Goal: Navigation & Orientation: Find specific page/section

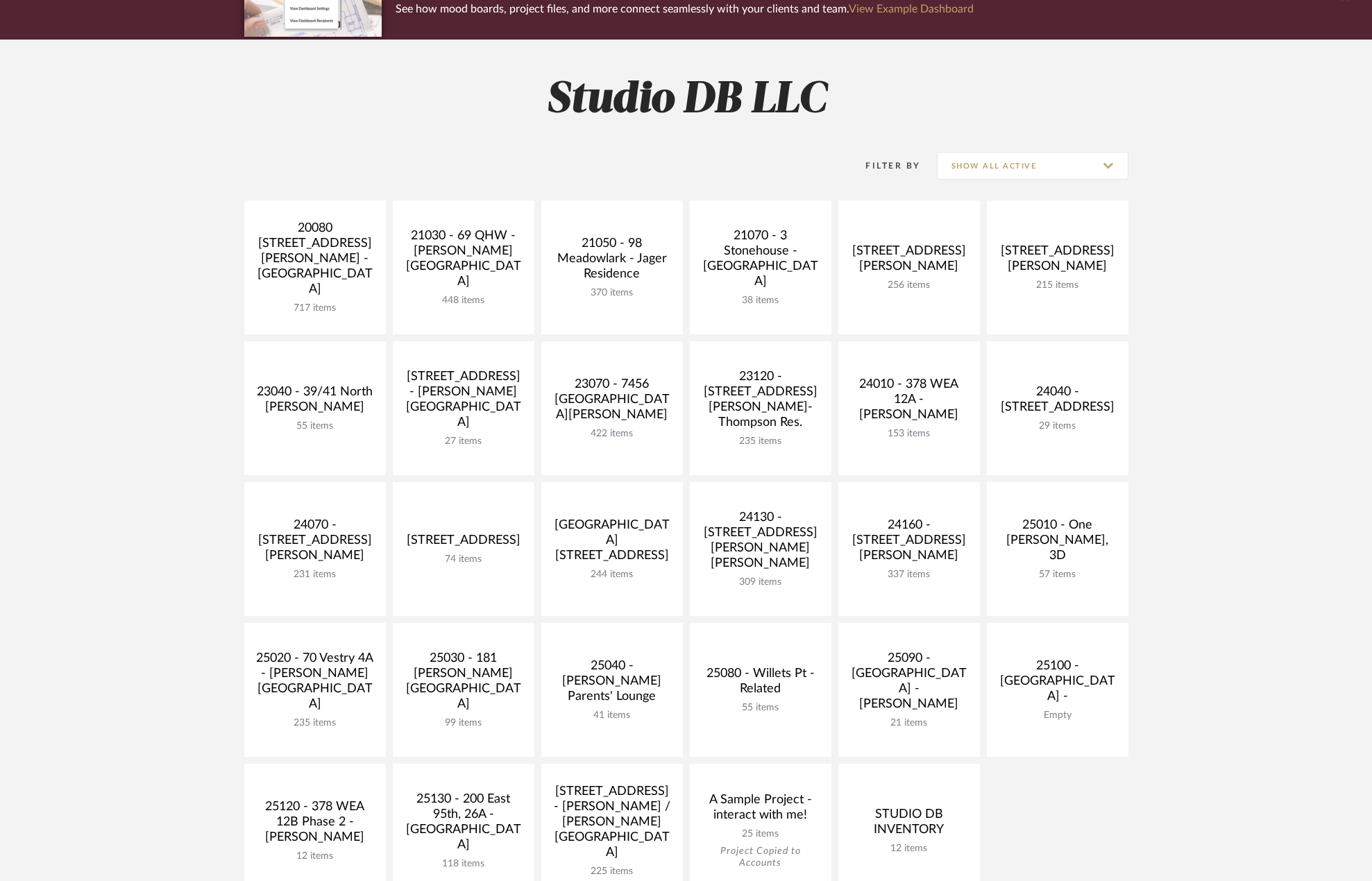
scroll to position [277, 0]
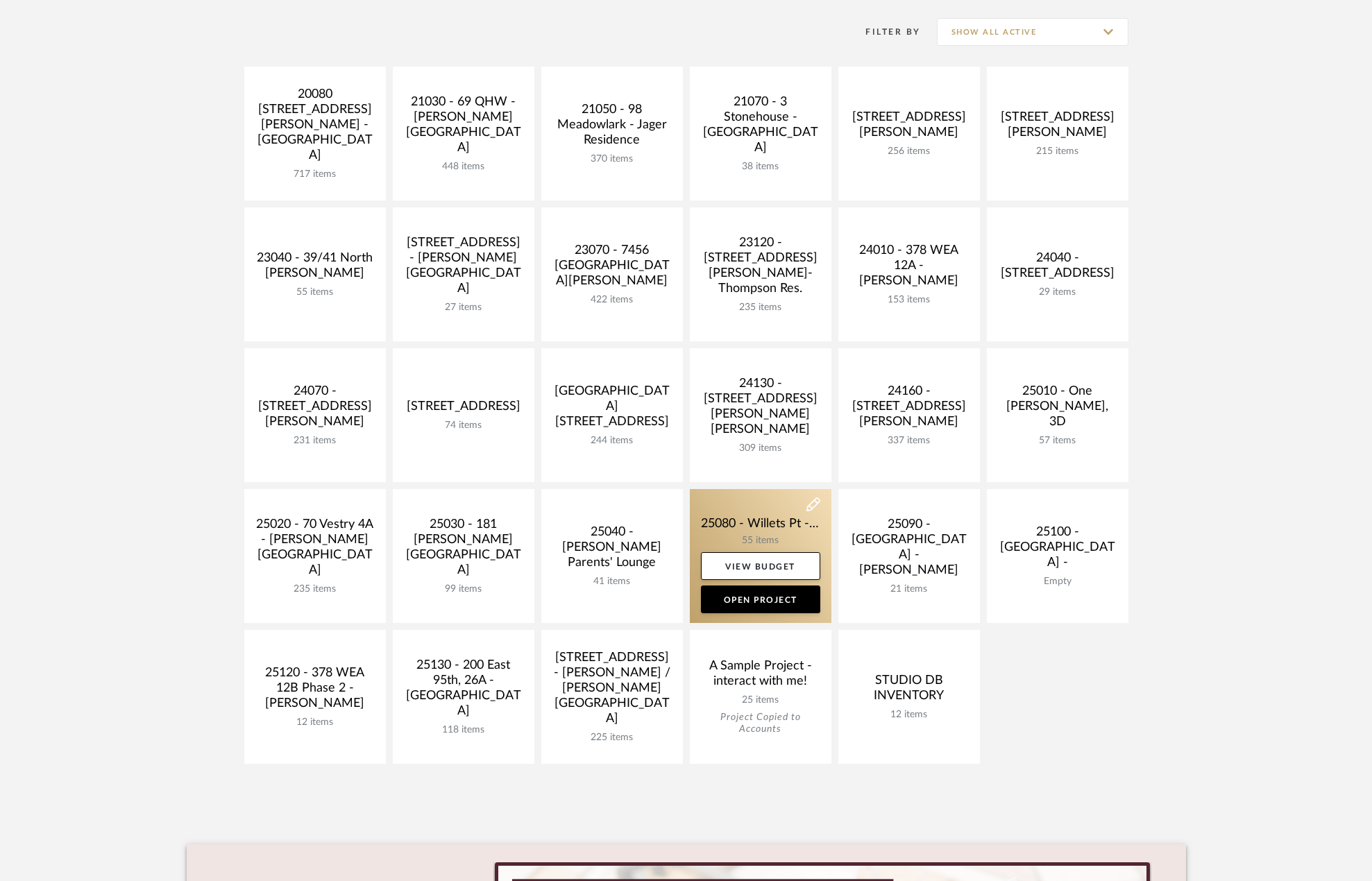
click at [758, 520] on link at bounding box center [760, 557] width 141 height 134
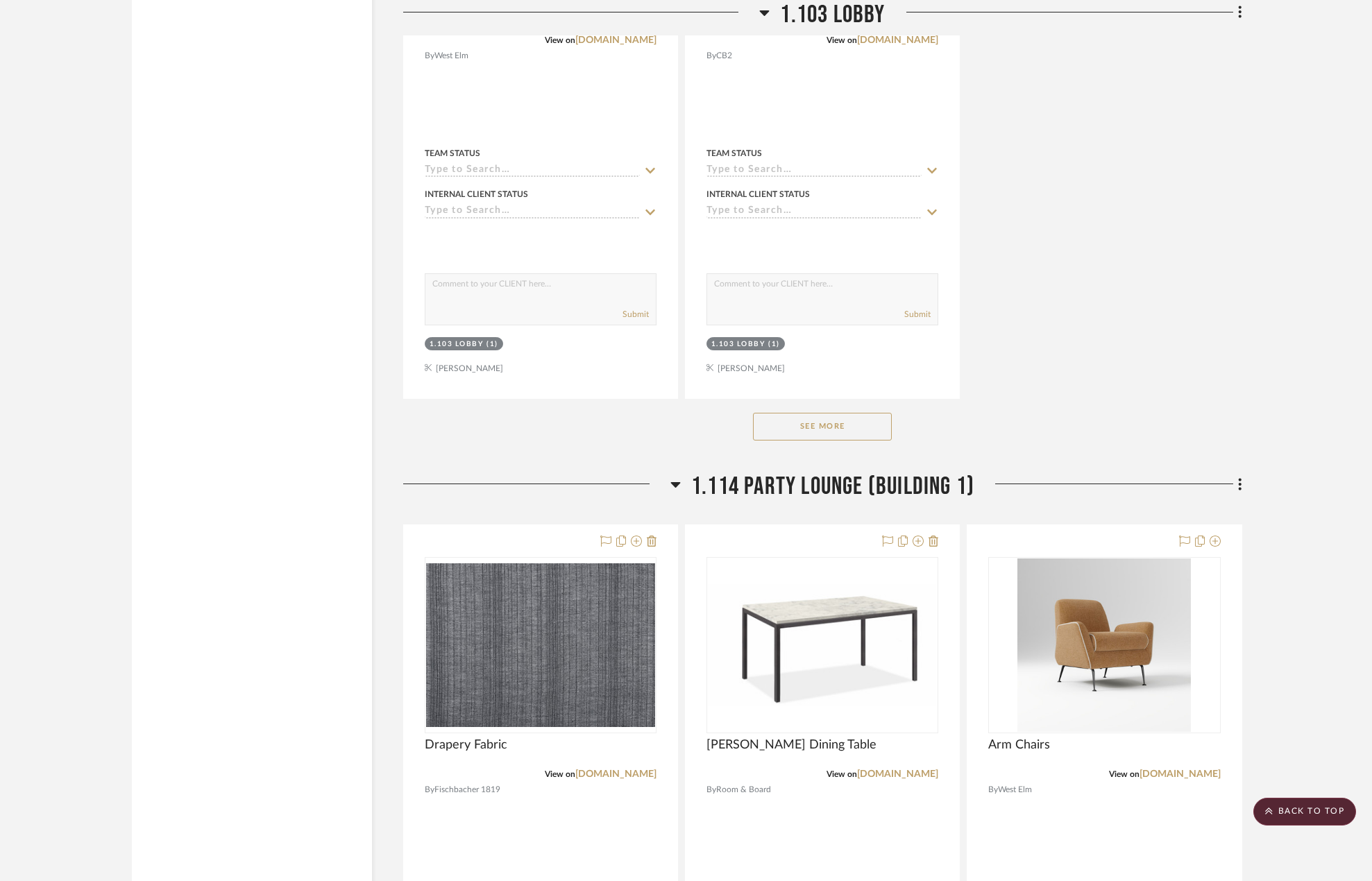
scroll to position [2915, 0]
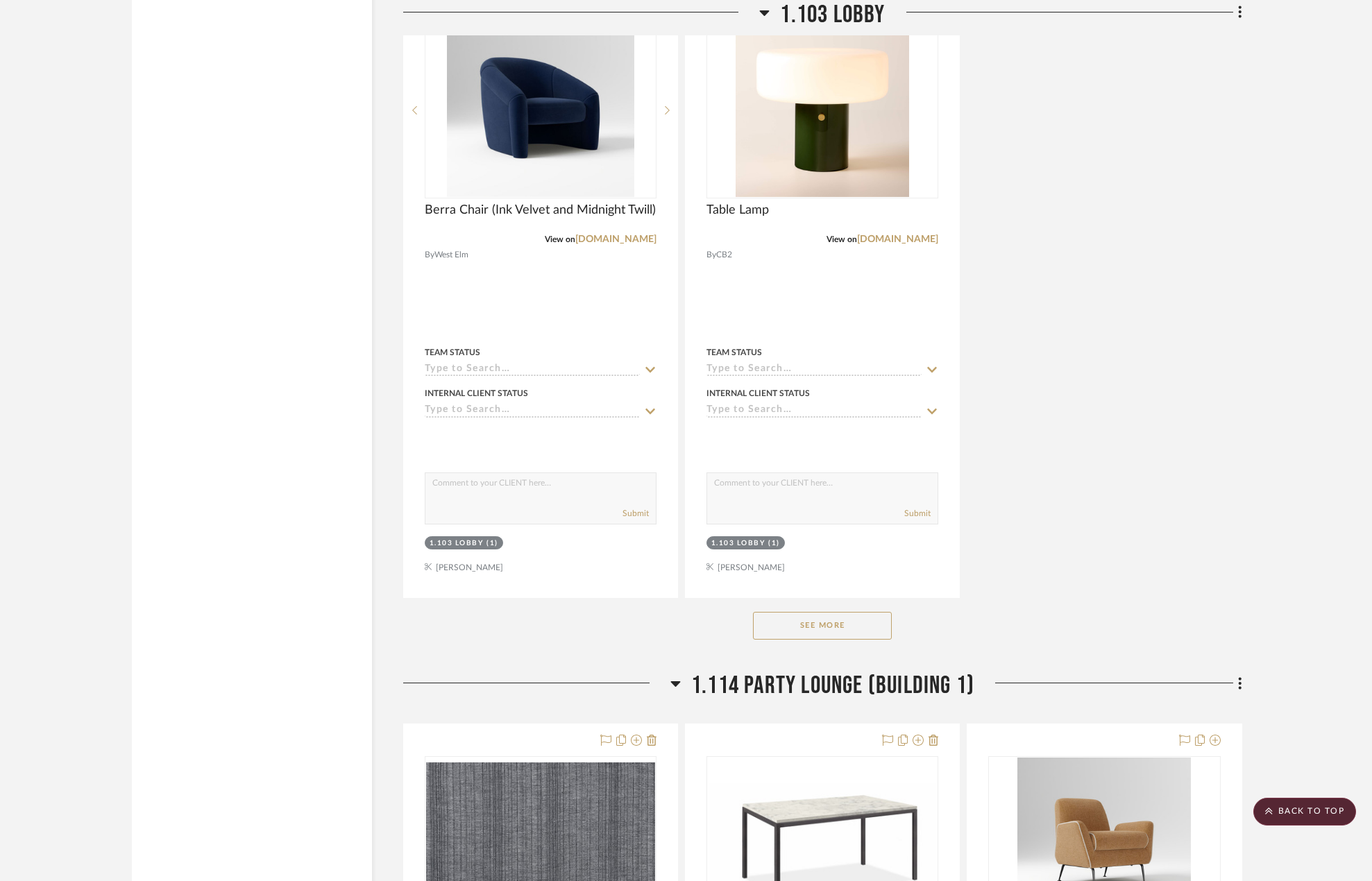
click at [675, 680] on icon at bounding box center [675, 683] width 11 height 16
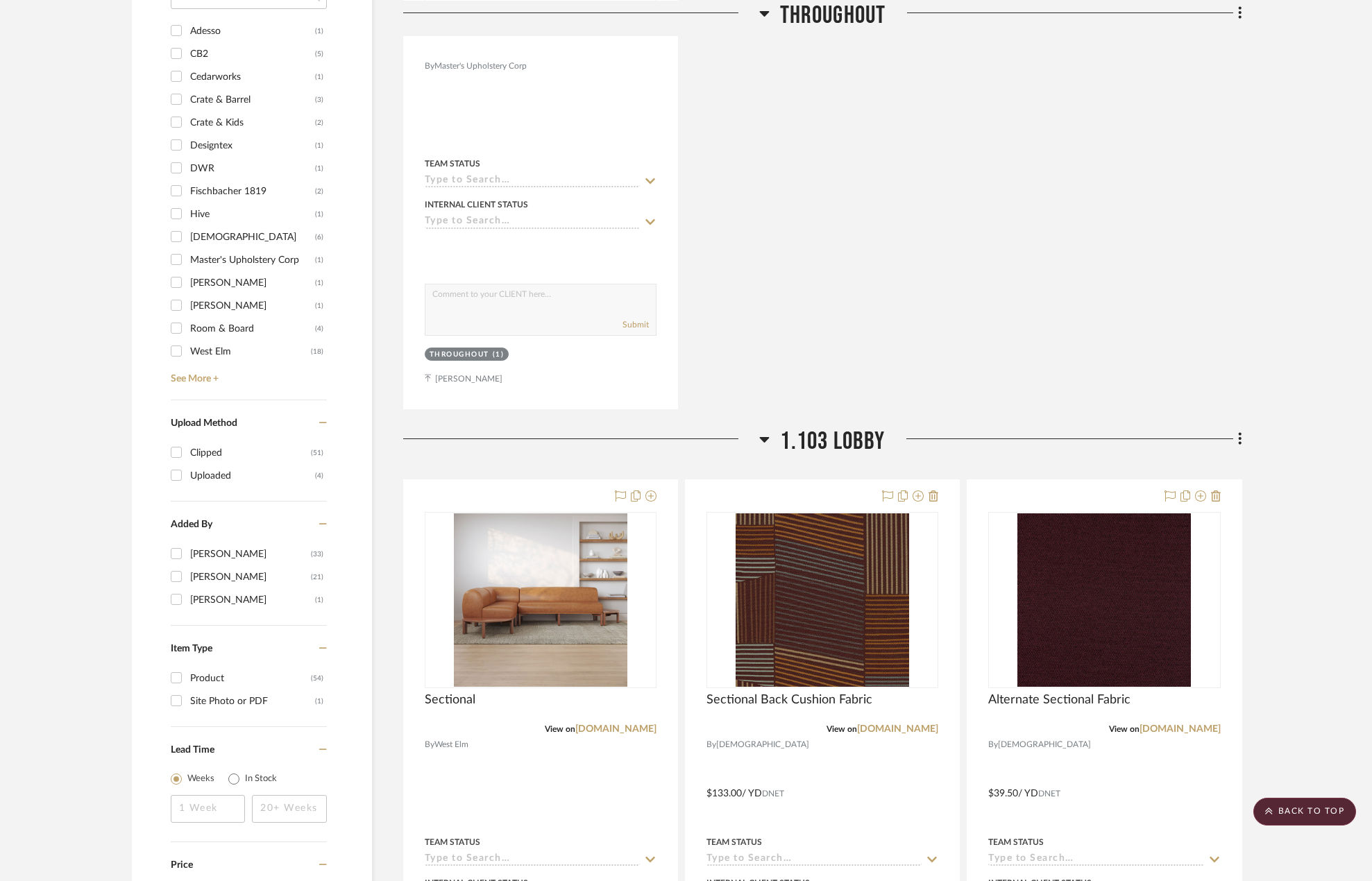
scroll to position [971, 0]
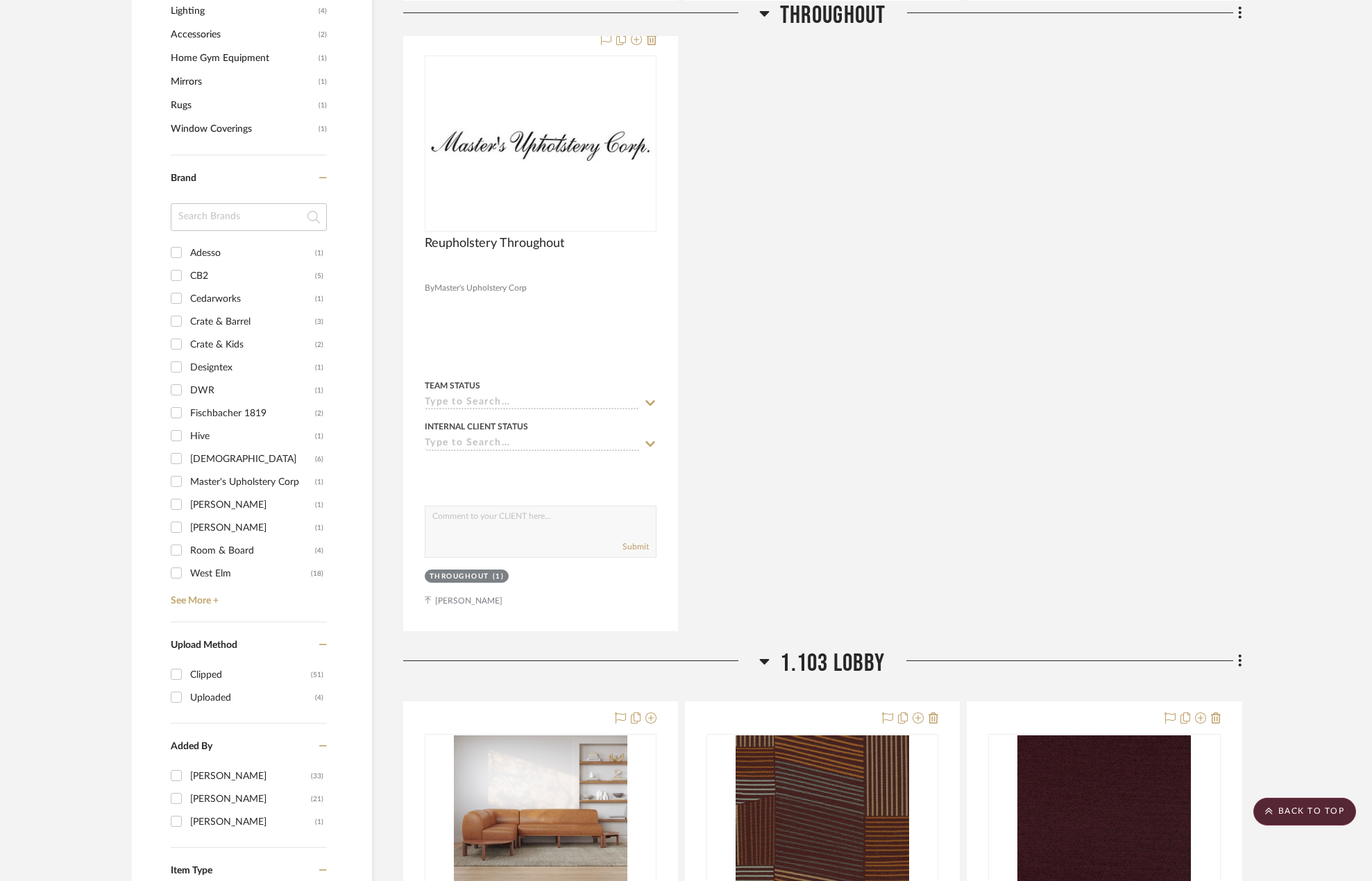
click at [764, 665] on icon at bounding box center [764, 660] width 11 height 16
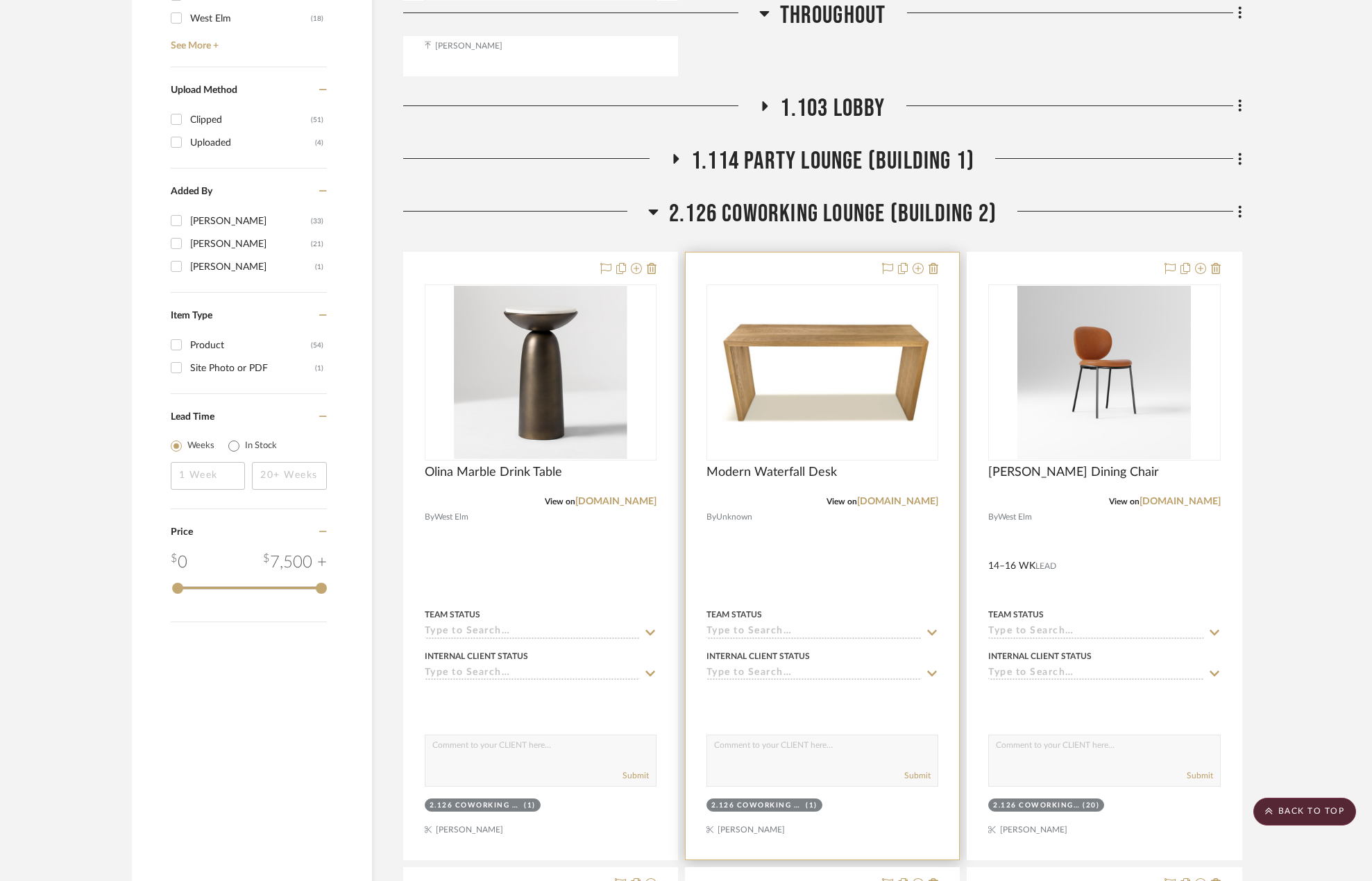
scroll to position [1665, 0]
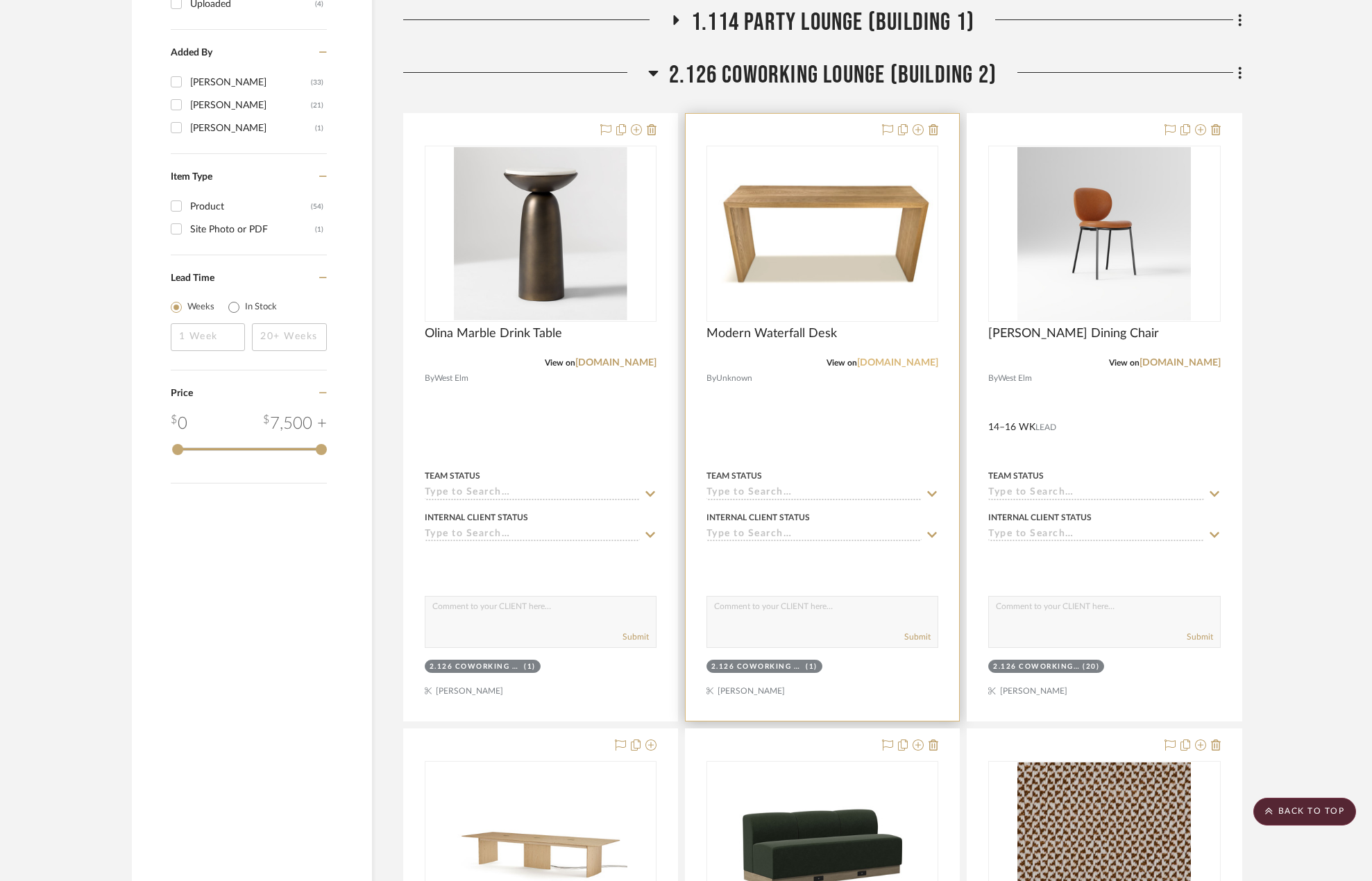
click at [914, 363] on link "[DOMAIN_NAME]" at bounding box center [898, 363] width 82 height 10
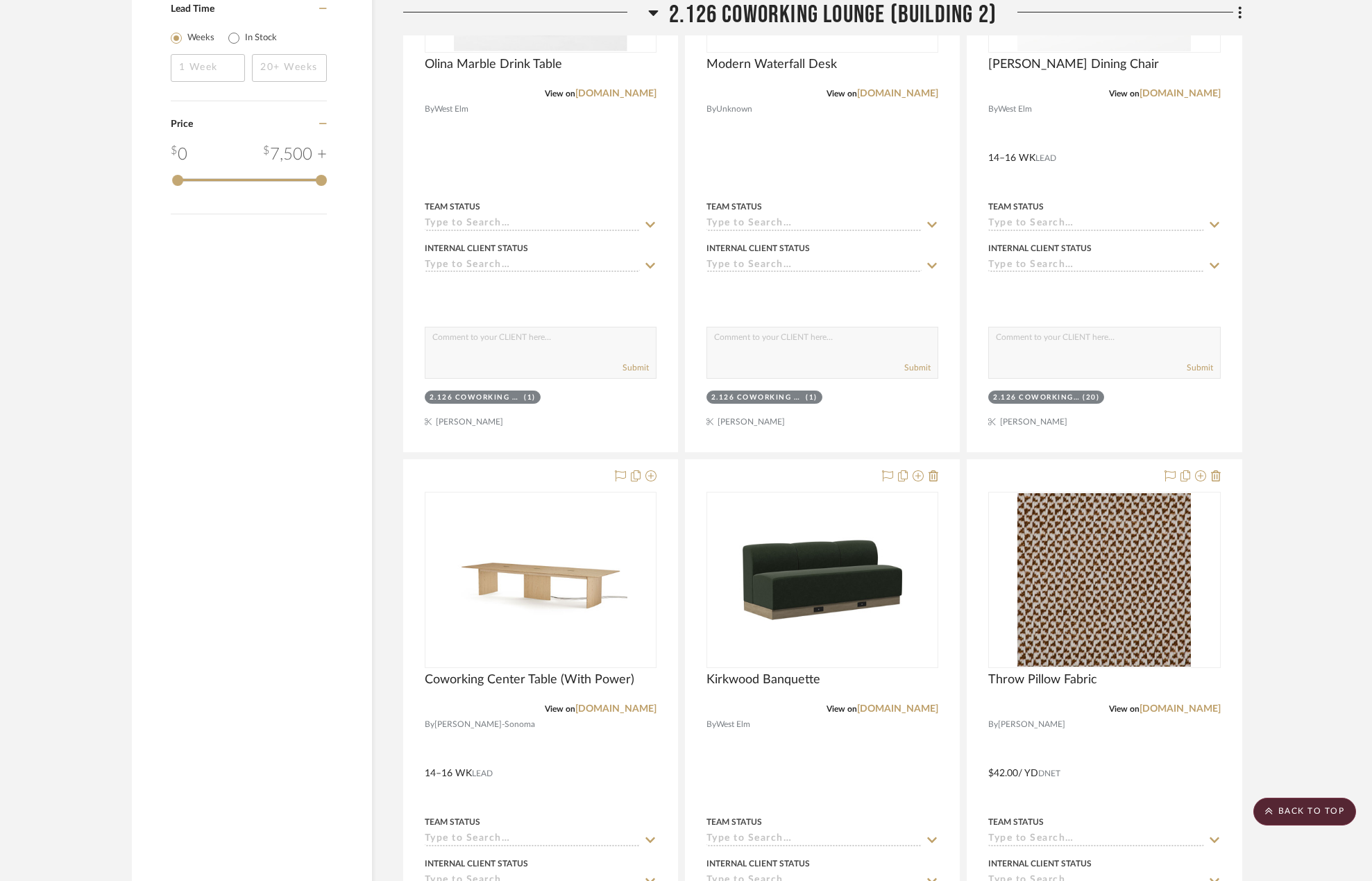
scroll to position [1942, 0]
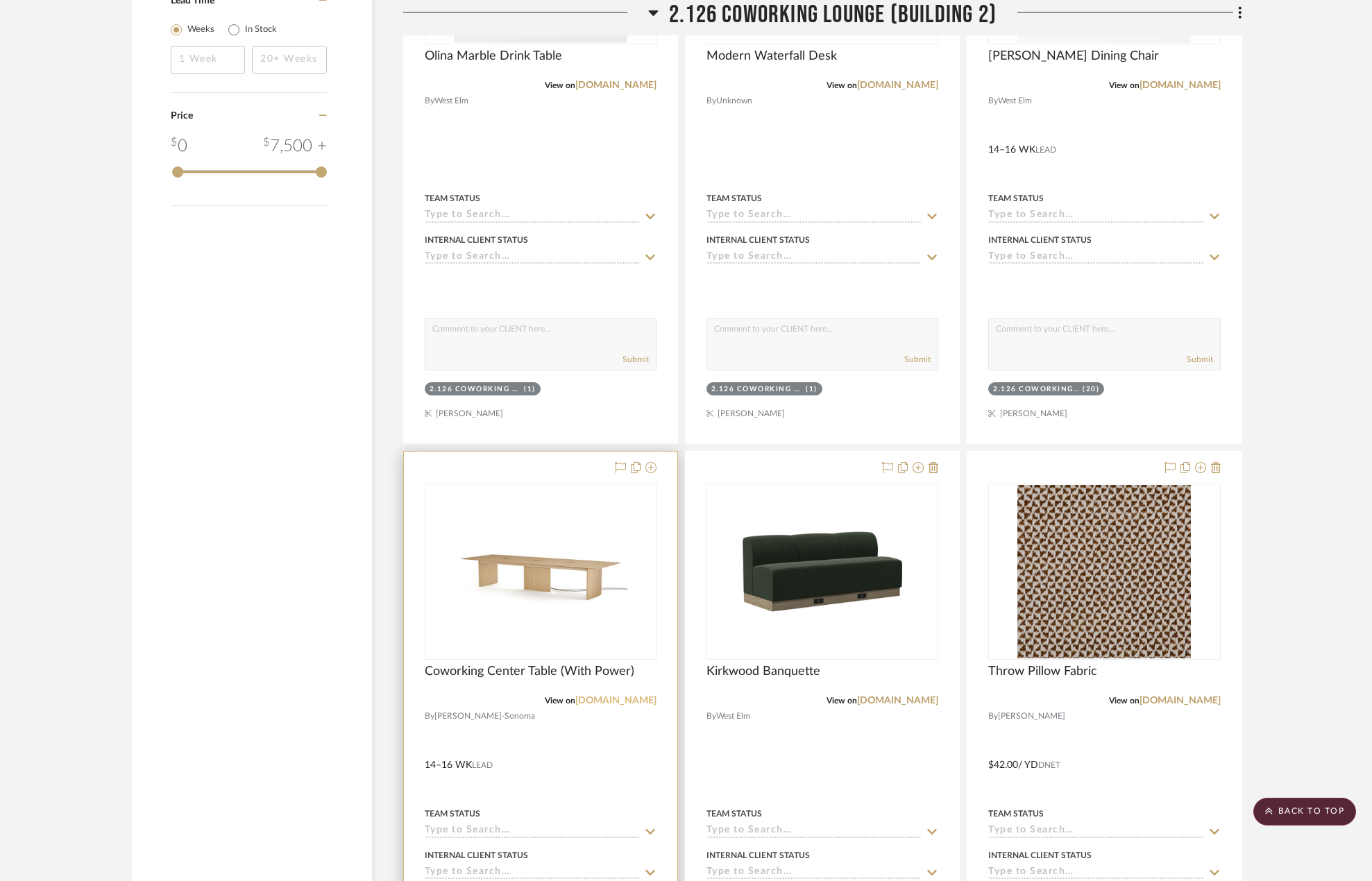
click at [639, 705] on link "[DOMAIN_NAME]" at bounding box center [615, 701] width 82 height 10
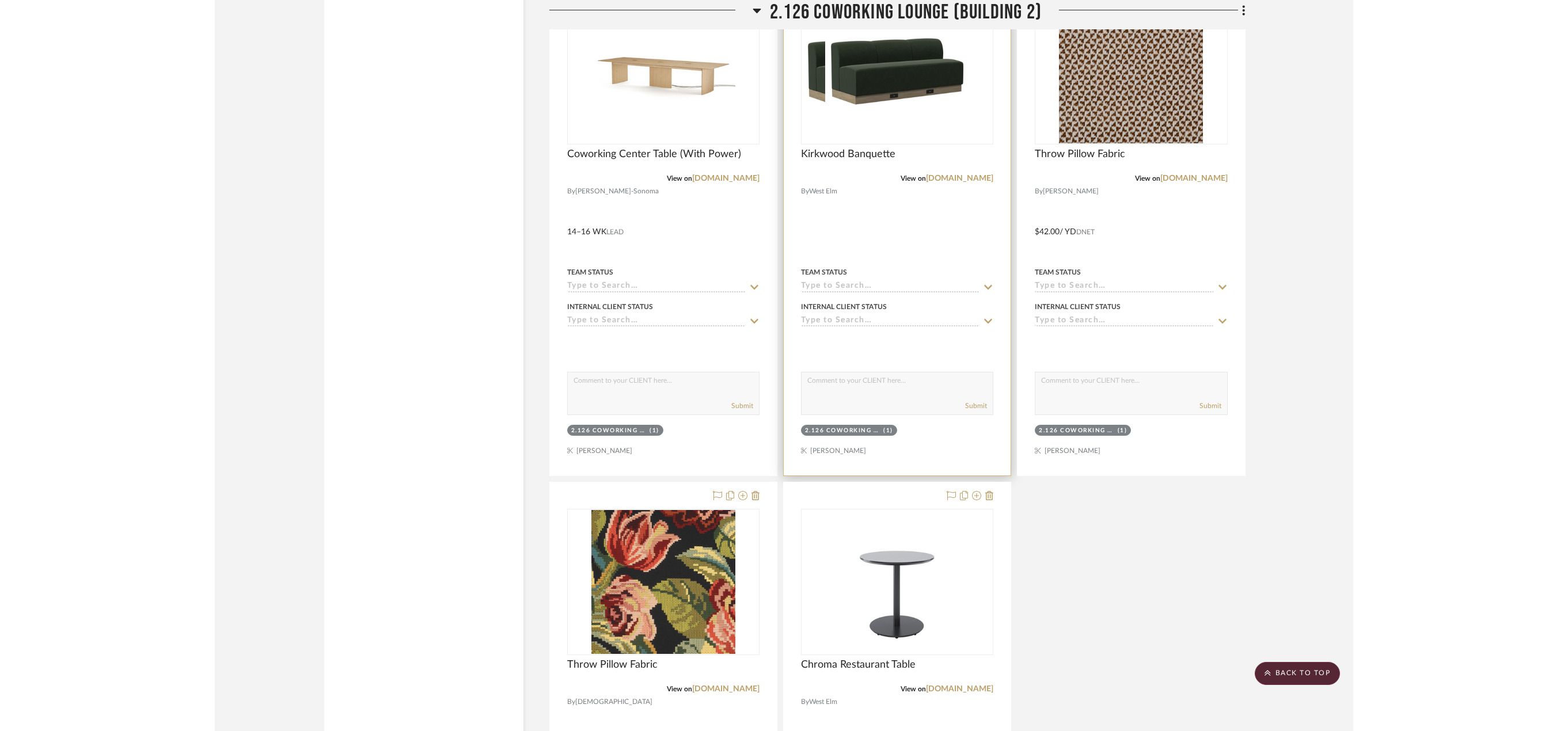
scroll to position [2246, 0]
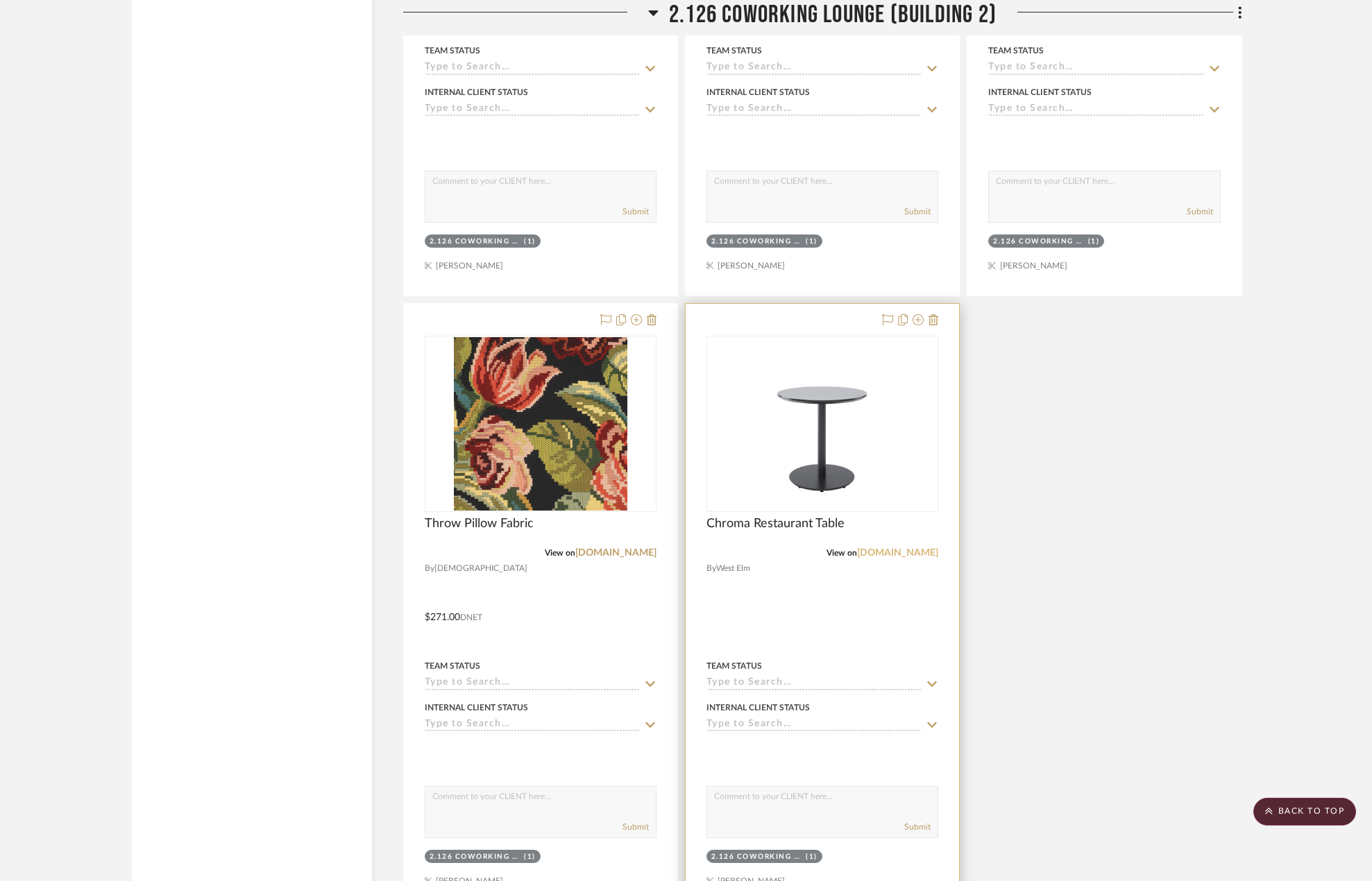
click at [899, 549] on link "[DOMAIN_NAME]" at bounding box center [898, 553] width 82 height 10
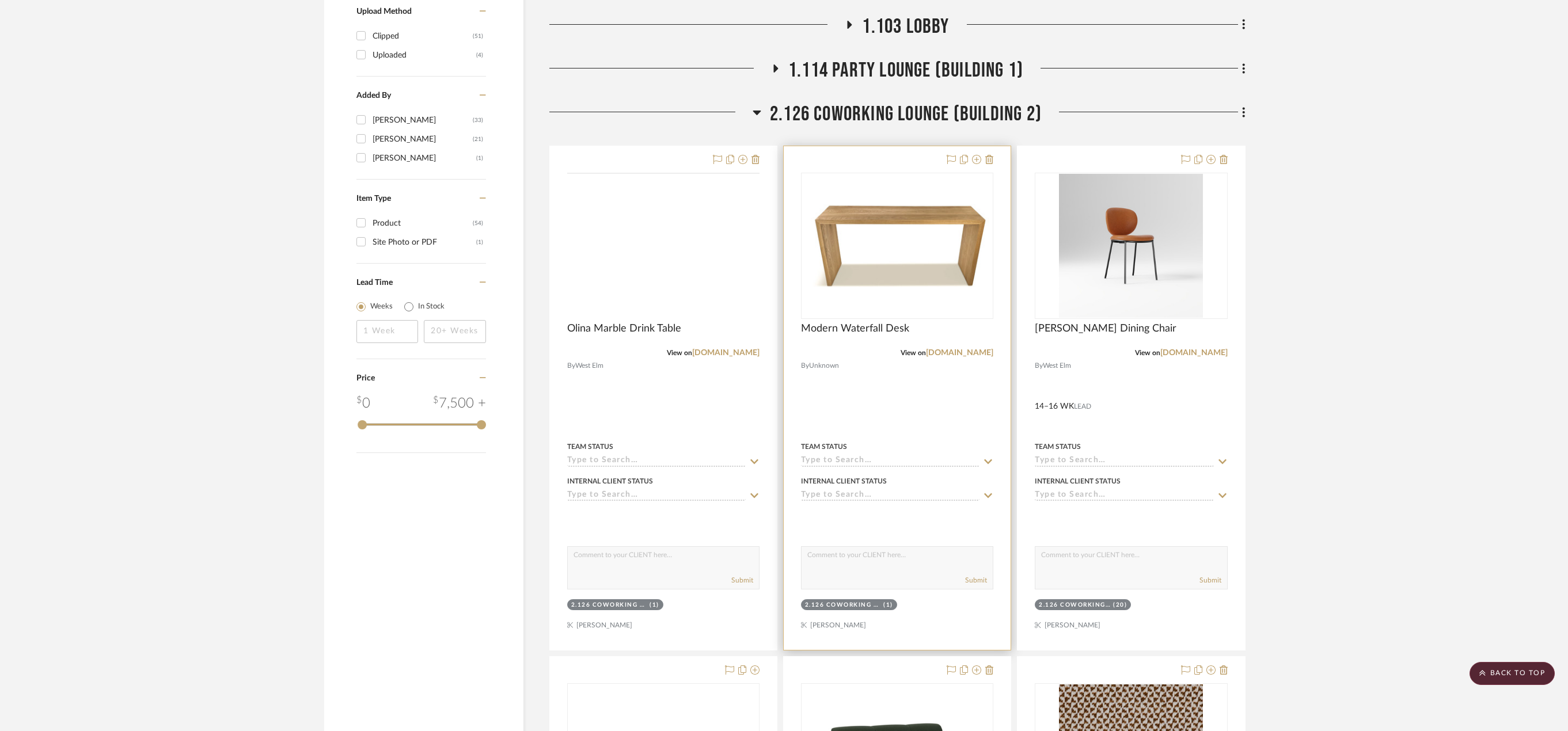
scroll to position [1209, 0]
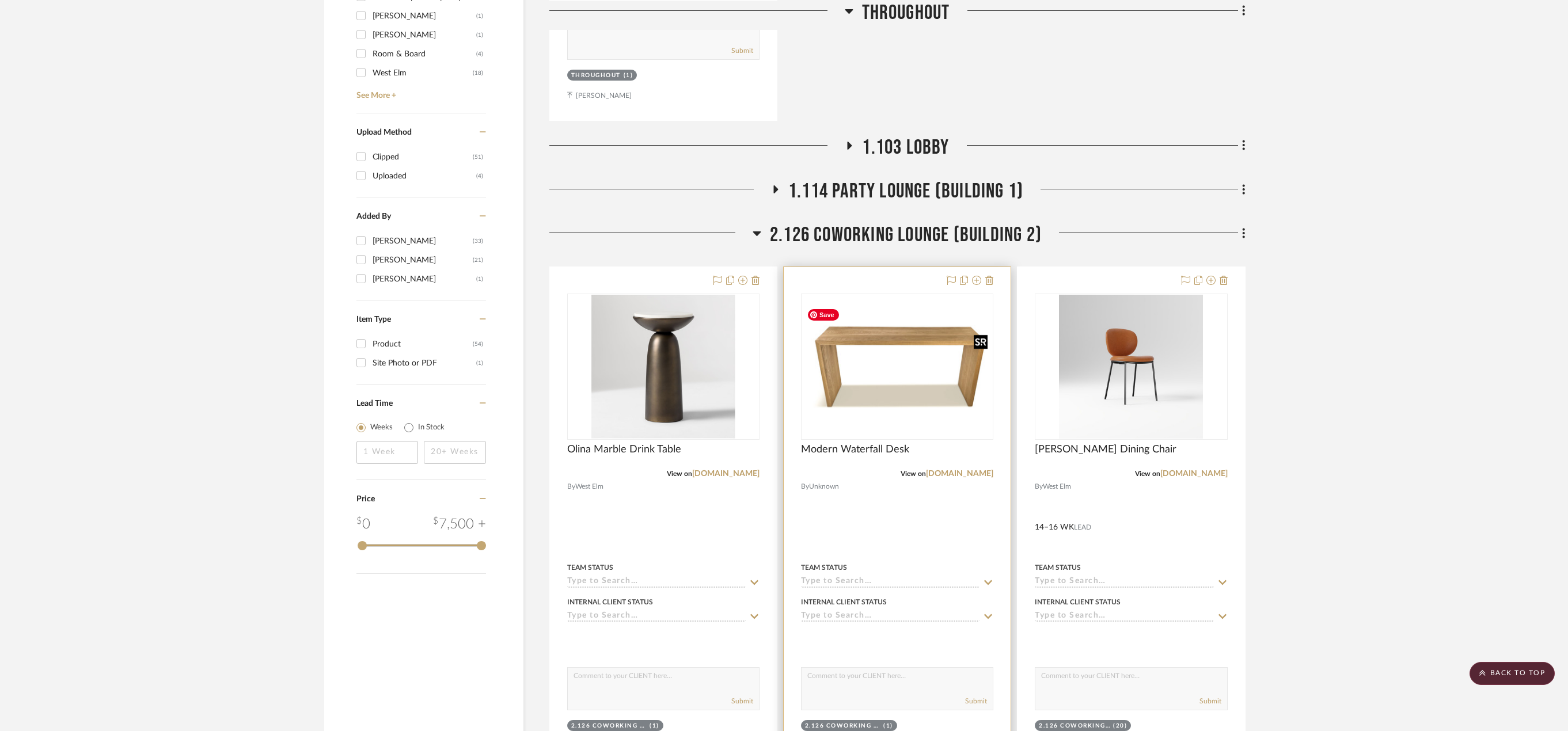
click at [901, 376] on img "0" at bounding box center [897, 366] width 190 height 127
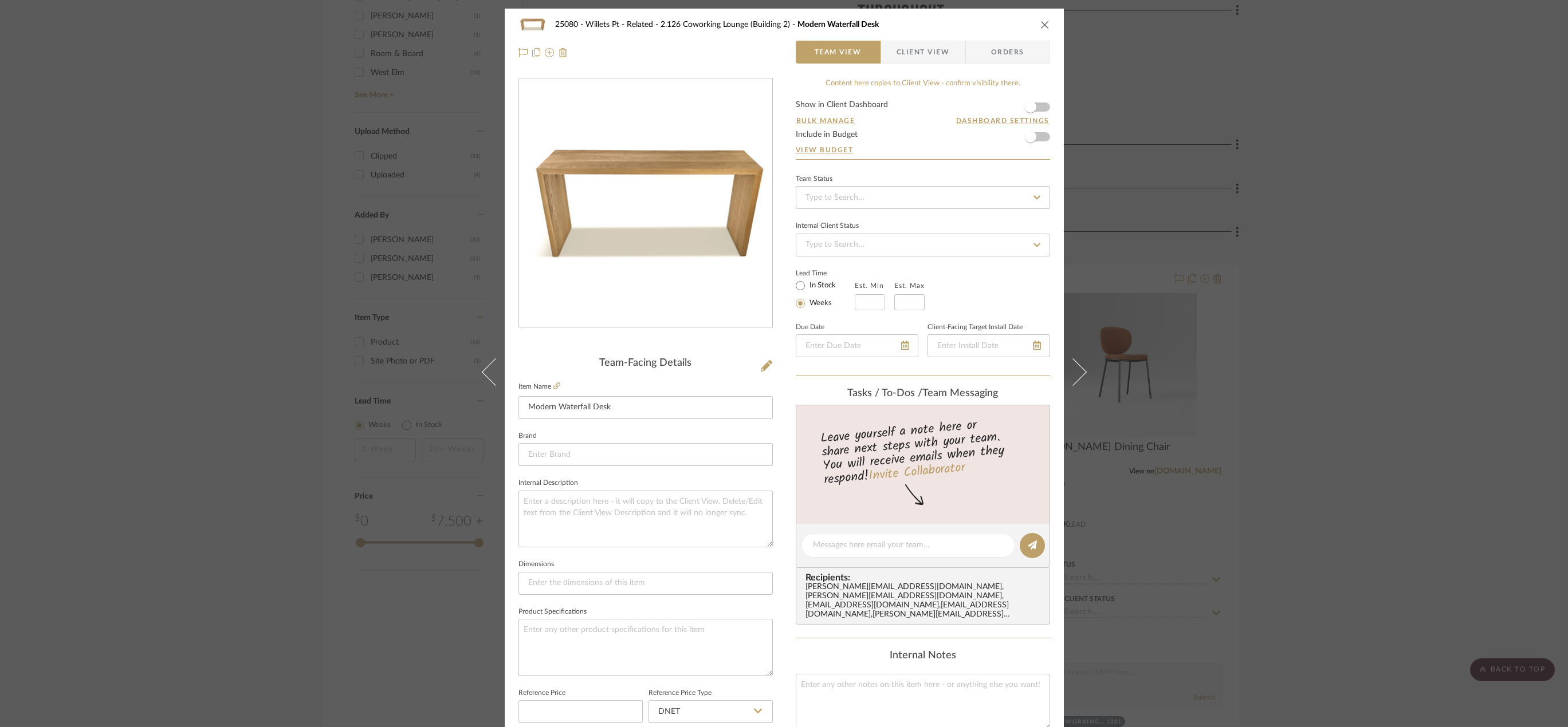
drag, startPoint x: 892, startPoint y: 54, endPoint x: 868, endPoint y: 108, distance: 59.1
click at [897, 54] on span "Client View" at bounding box center [923, 51] width 53 height 23
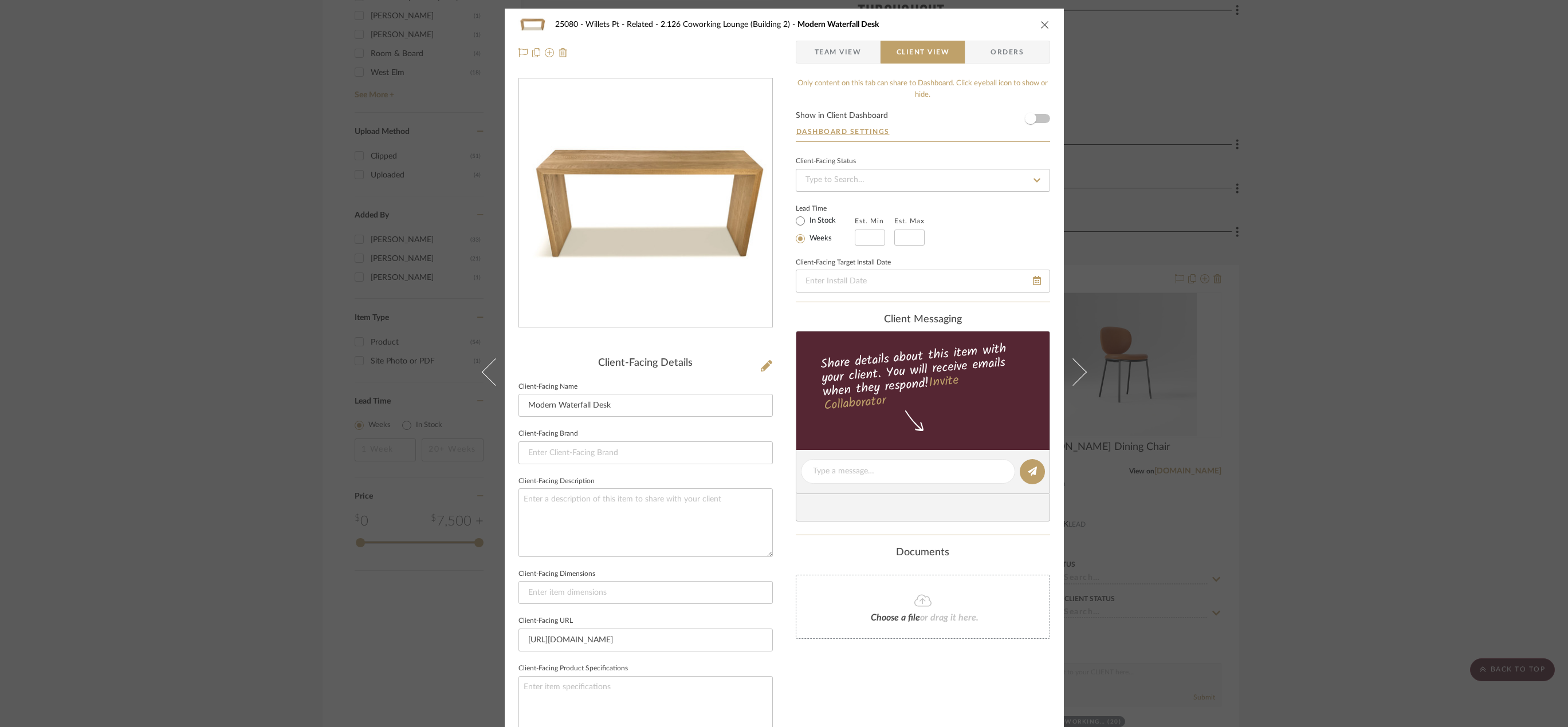
drag, startPoint x: 1430, startPoint y: 154, endPoint x: 1143, endPoint y: 3, distance: 324.3
click at [1140, 152] on div "25080 - Willets Pt - Related 2.126 Coworking Lounge (Building 2) Modern Waterfa…" at bounding box center [784, 364] width 1568 height 727
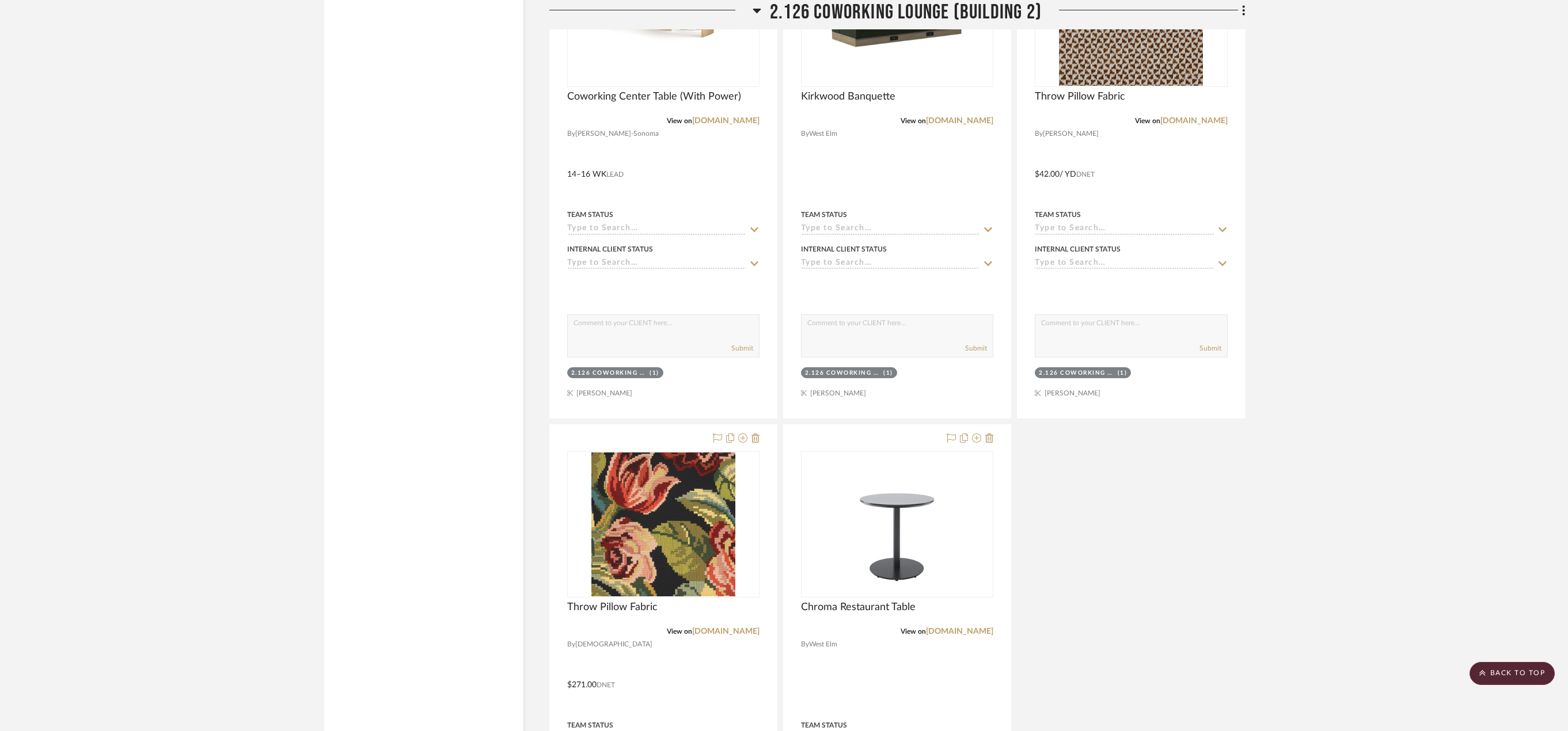
scroll to position [1670, 0]
